Goal: Task Accomplishment & Management: Manage account settings

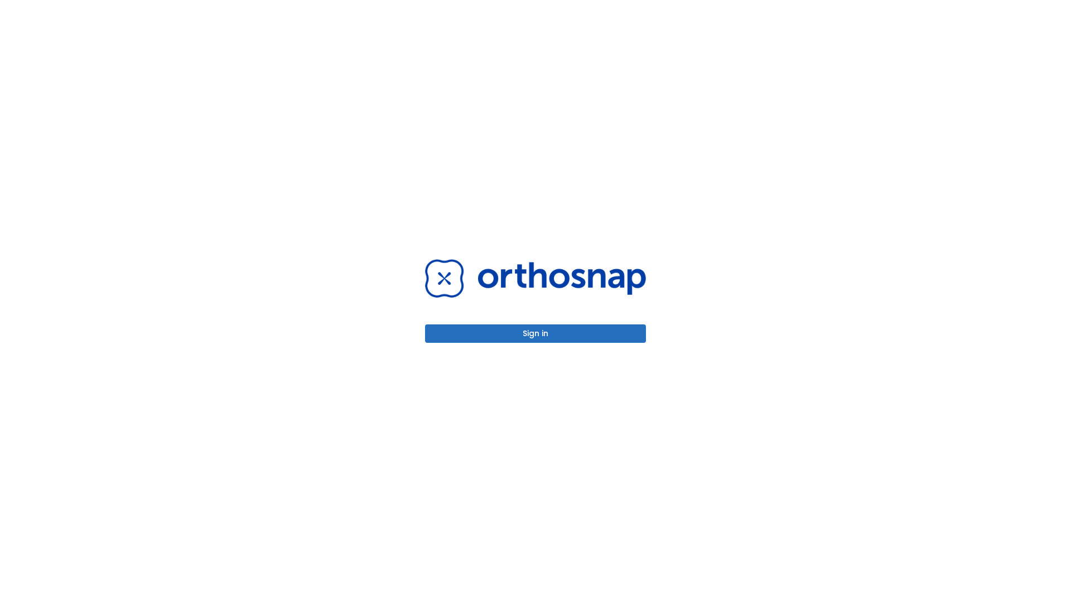
click at [535, 333] on button "Sign in" at bounding box center [535, 334] width 221 height 18
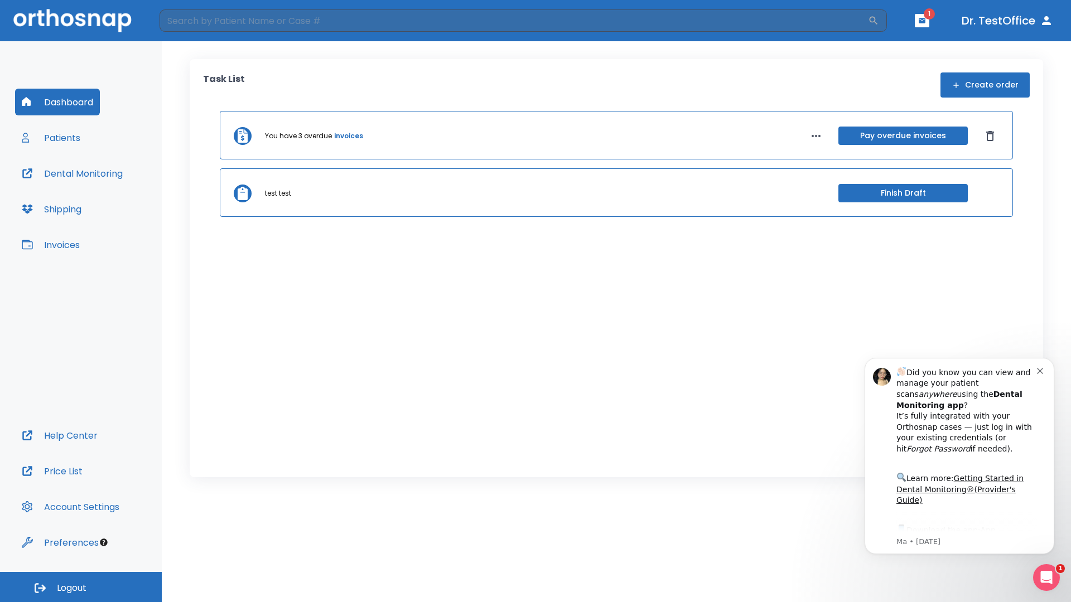
click at [81, 587] on span "Logout" at bounding box center [72, 588] width 30 height 12
